Goal: Task Accomplishment & Management: Use online tool/utility

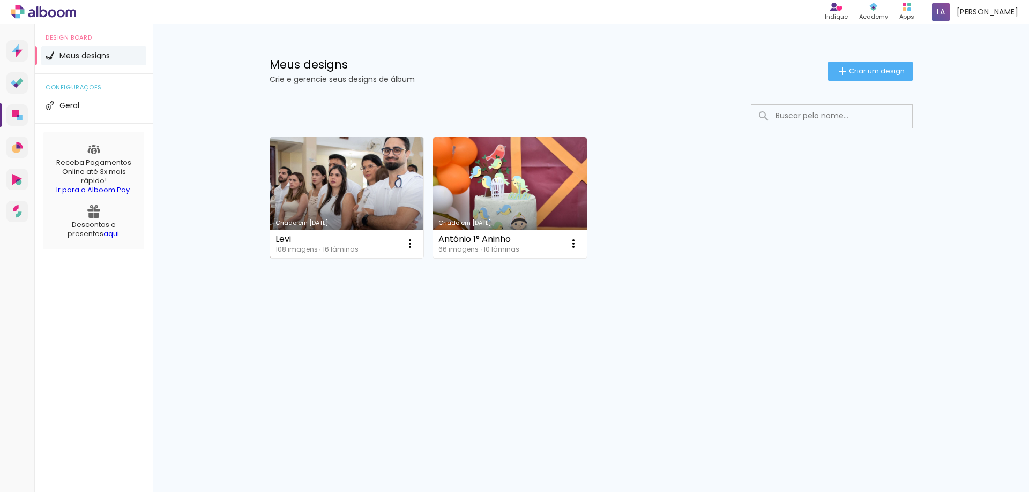
click at [347, 188] on link "Criado em [DATE]" at bounding box center [347, 197] width 154 height 121
